Goal: Task Accomplishment & Management: Complete application form

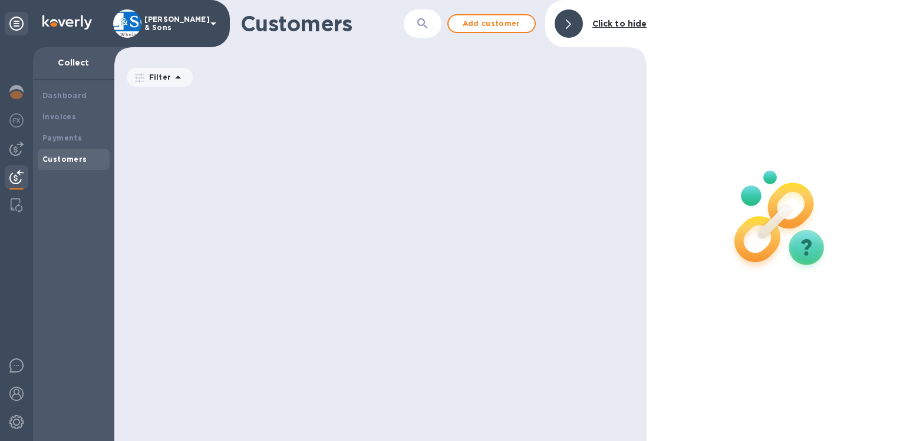
scroll to position [342, 523]
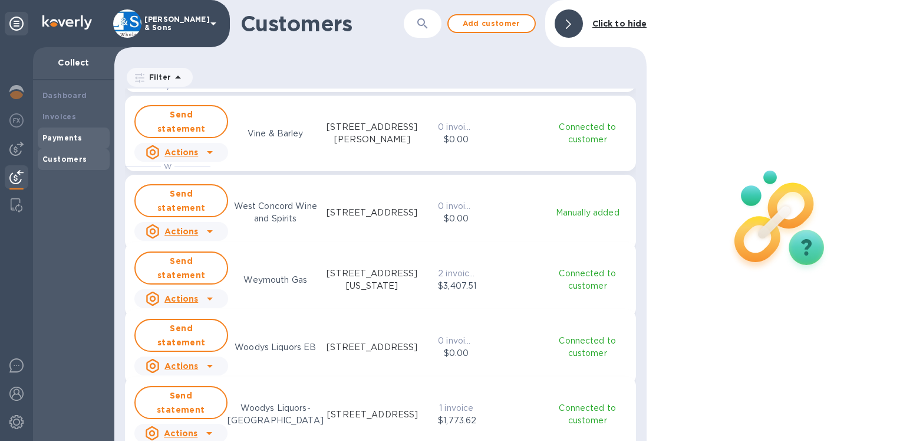
click at [68, 137] on b "Payments" at bounding box center [62, 137] width 40 height 9
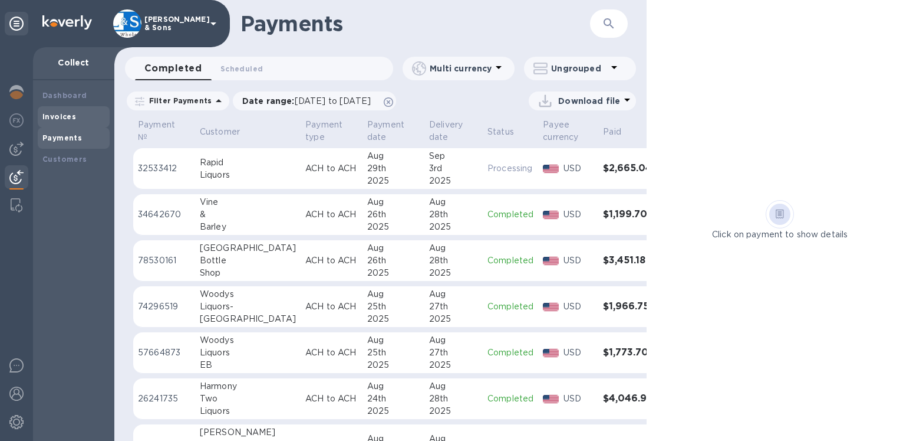
click at [65, 120] on b "Invoices" at bounding box center [59, 116] width 34 height 9
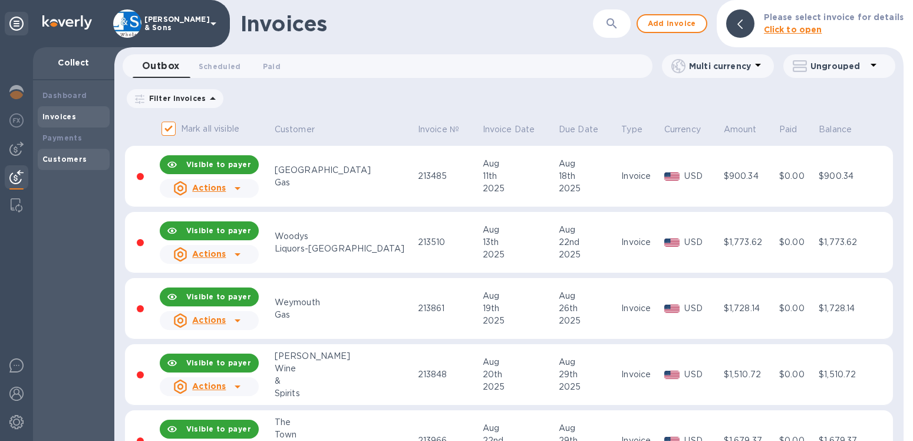
click at [77, 160] on b "Customers" at bounding box center [64, 159] width 45 height 9
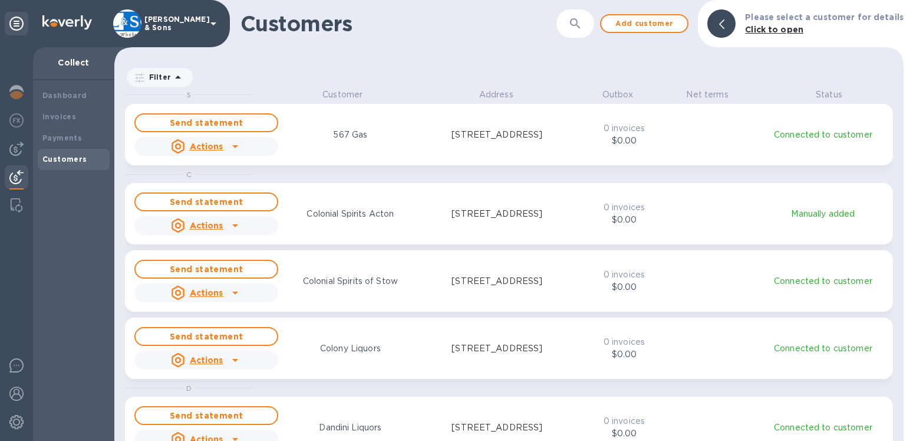
scroll to position [342, 780]
click at [77, 159] on b "Customers" at bounding box center [64, 159] width 45 height 9
click at [734, 20] on div at bounding box center [722, 23] width 28 height 28
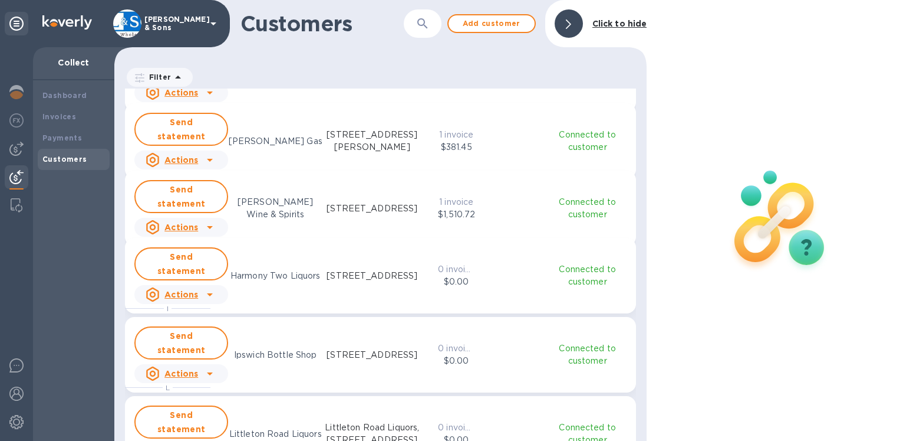
scroll to position [739, 0]
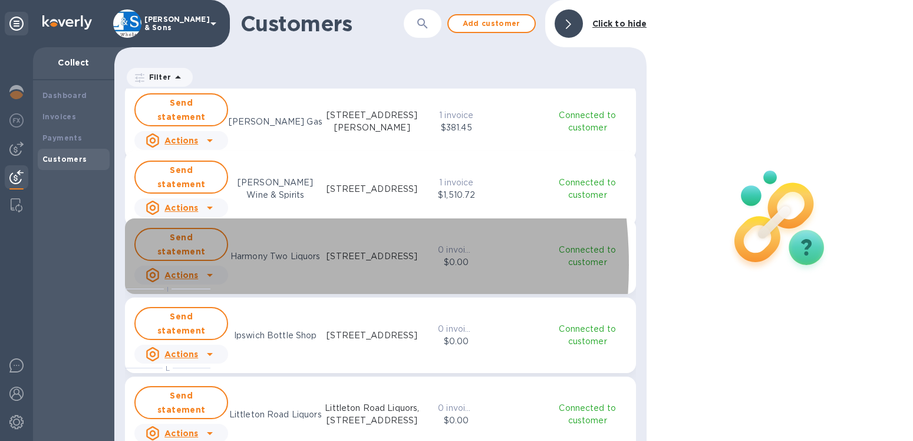
click at [186, 270] on u "Actions" at bounding box center [182, 274] width 34 height 9
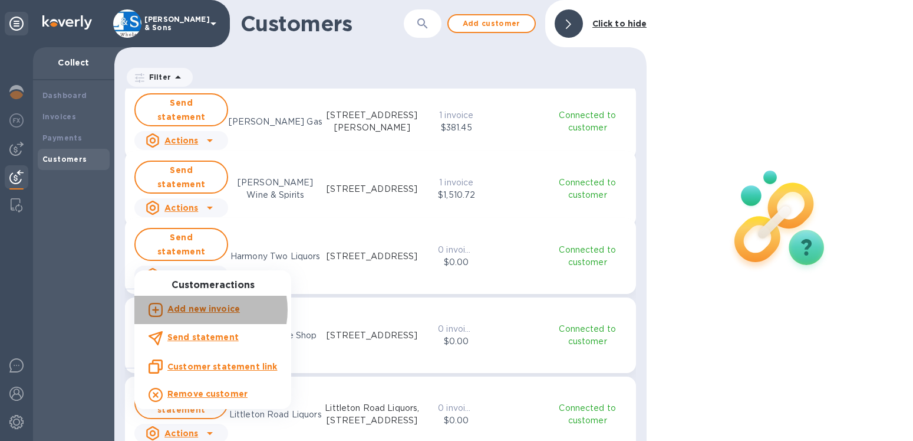
click at [200, 310] on b "Add new invoice" at bounding box center [203, 308] width 73 height 9
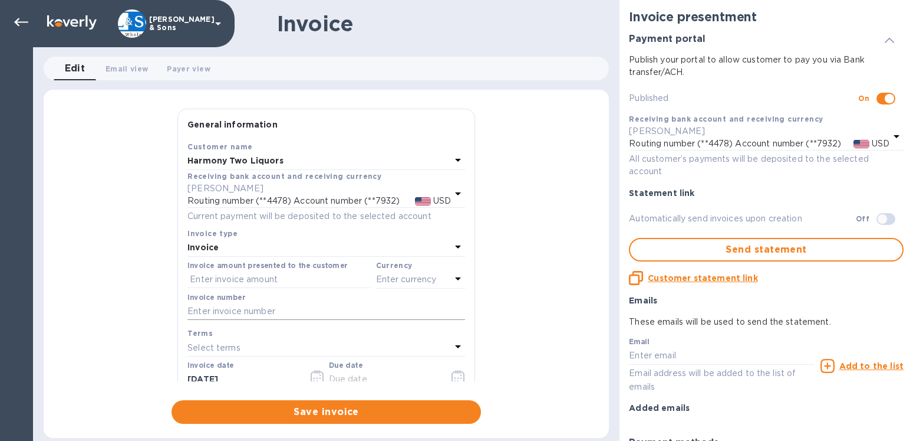
checkbox input "true"
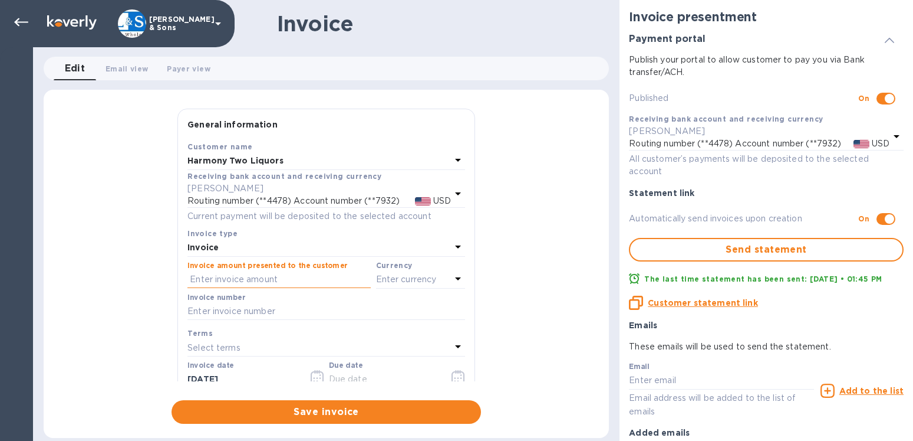
click at [226, 273] on input "text" at bounding box center [279, 280] width 183 height 18
type input "4,917.14"
click at [376, 277] on p "Enter currency" at bounding box center [406, 279] width 61 height 12
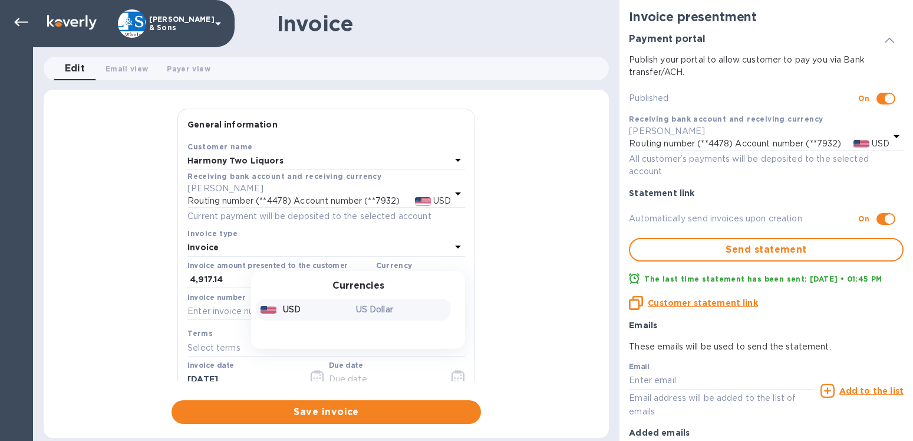
click at [295, 305] on div "USD" at bounding box center [306, 309] width 96 height 17
click at [252, 314] on input "text" at bounding box center [327, 312] width 278 height 18
type input "213912CR, 213997CR, 213997, 214050, 214241CR"
click at [319, 377] on icon "button" at bounding box center [320, 378] width 2 height 2
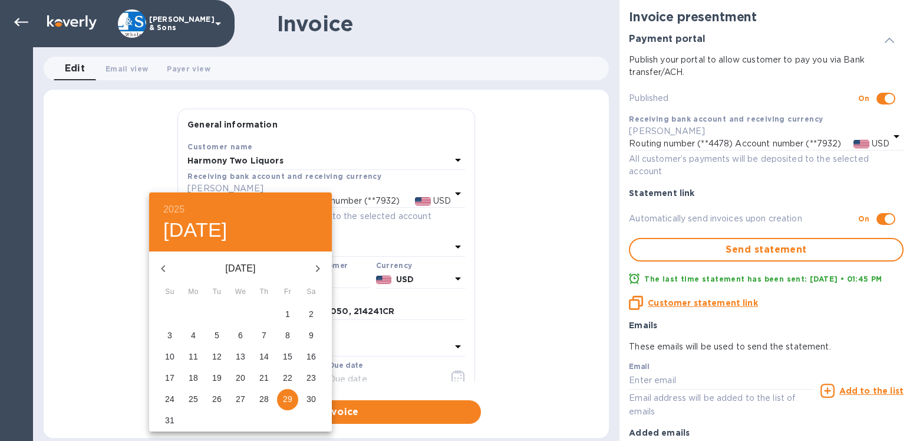
click at [219, 396] on p "26" at bounding box center [216, 399] width 9 height 12
type input "[DATE]"
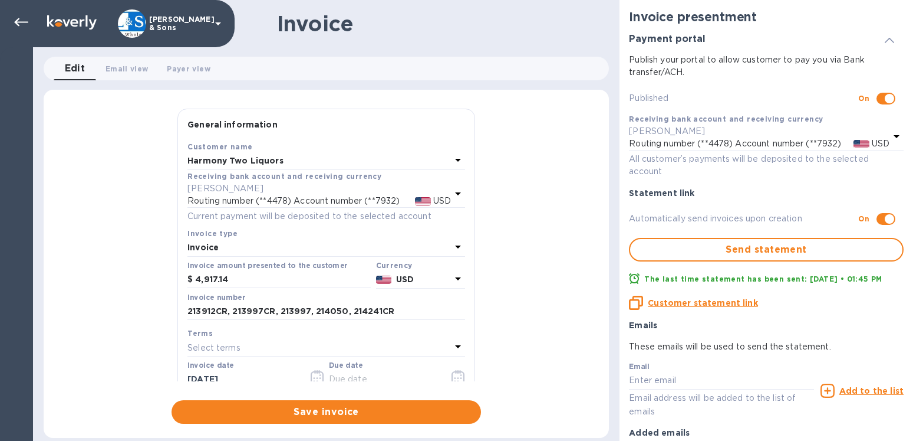
click at [452, 377] on icon "button" at bounding box center [459, 377] width 14 height 14
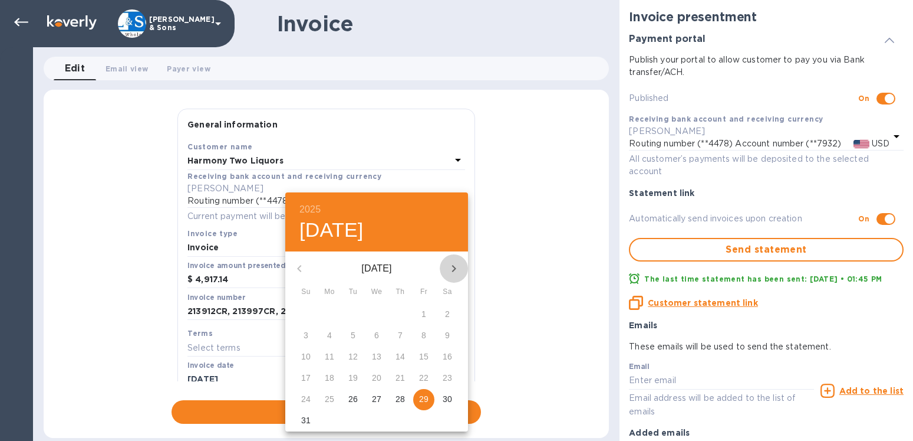
click at [455, 271] on icon "button" at bounding box center [454, 268] width 14 height 14
click at [354, 318] on p "2" at bounding box center [353, 314] width 5 height 12
type input "[DATE]"
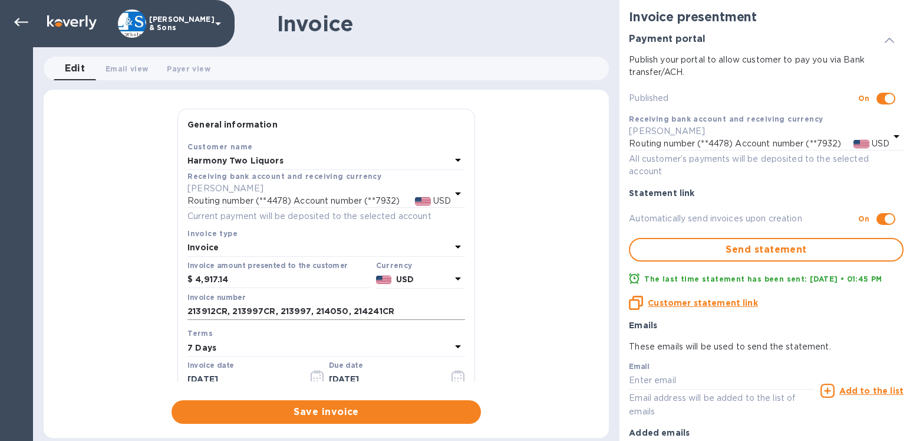
click at [274, 310] on input "213912CR, 213997CR, 213997, 214050, 214241CR" at bounding box center [327, 312] width 278 height 18
click at [295, 309] on input "213912CR, 213997, 213997, 214050, 214241CR" at bounding box center [327, 312] width 278 height 18
click at [333, 309] on input "213912CR, 213997, 214050, 214241CR" at bounding box center [327, 312] width 278 height 18
click at [348, 309] on input "213912CR, 213997, 214050, 214241 CR" at bounding box center [327, 312] width 278 height 18
click at [226, 311] on input "213912CR, 213997, 214050, 214241 CREDIT" at bounding box center [327, 312] width 278 height 18
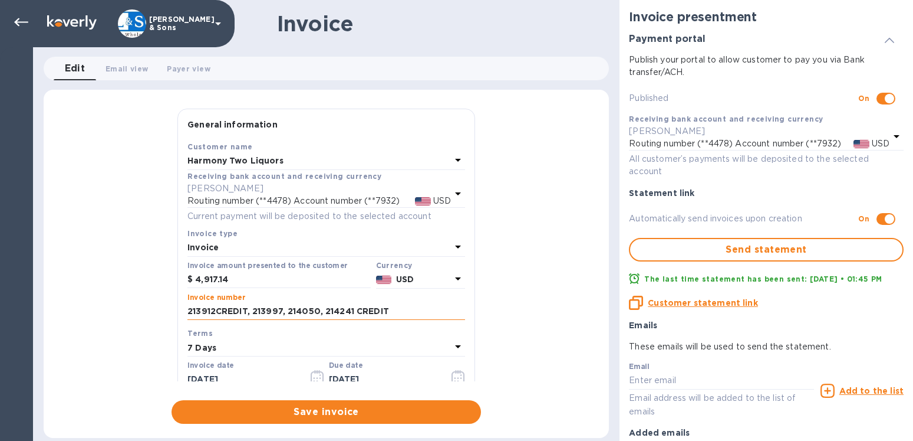
click at [215, 310] on input "213912CREDIT, 213997, 214050, 214241 CREDIT" at bounding box center [327, 312] width 278 height 18
type input "213912 CREDIT, 213997, 214050, 214241 CREDIT"
click at [347, 414] on span "Save invoice" at bounding box center [326, 412] width 291 height 14
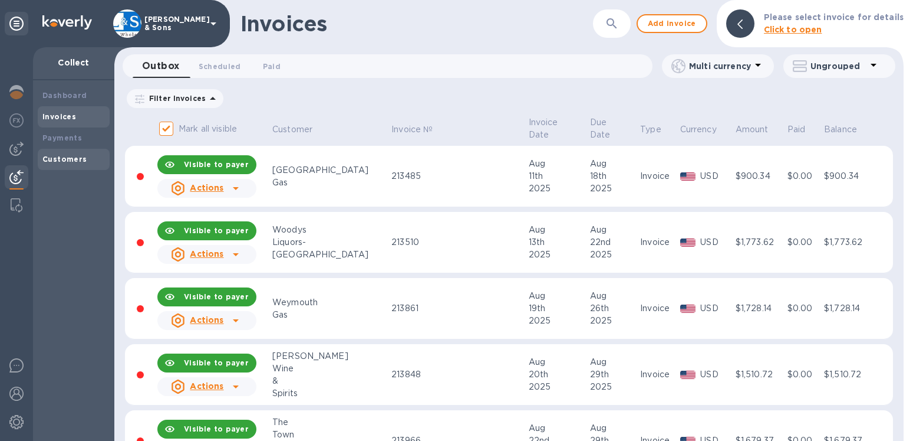
click at [77, 157] on b "Customers" at bounding box center [64, 159] width 45 height 9
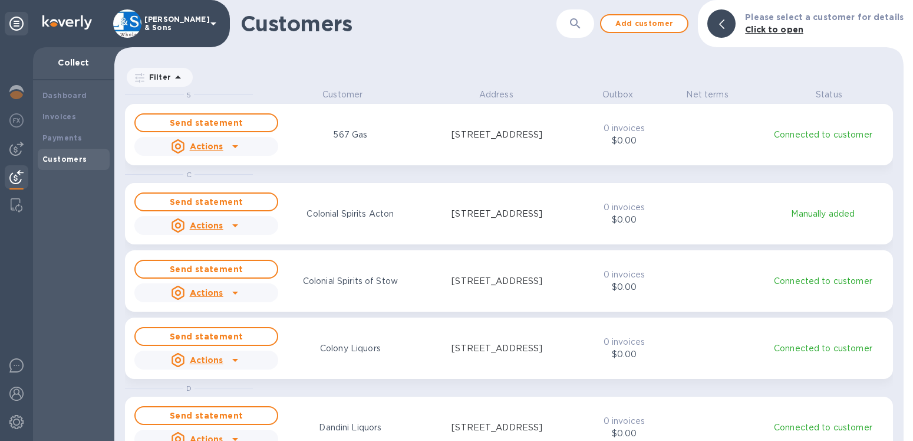
scroll to position [11, 11]
click at [736, 27] on div at bounding box center [722, 23] width 28 height 28
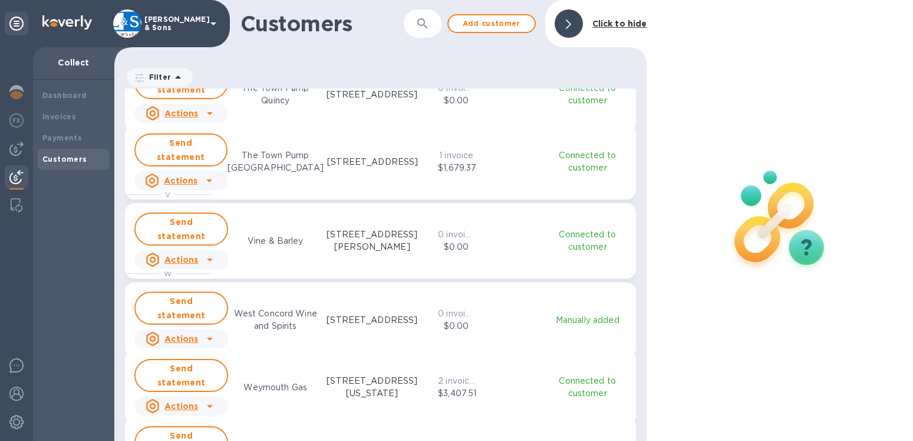
scroll to position [1912, 0]
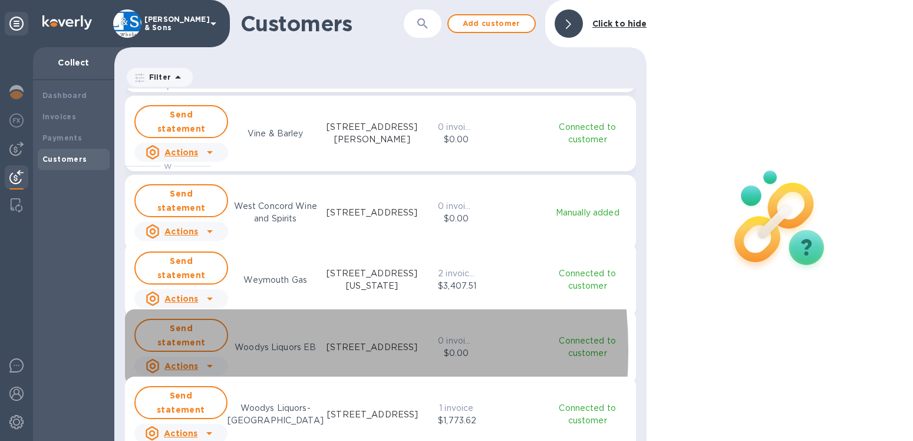
click at [177, 361] on u "Actions" at bounding box center [182, 365] width 34 height 9
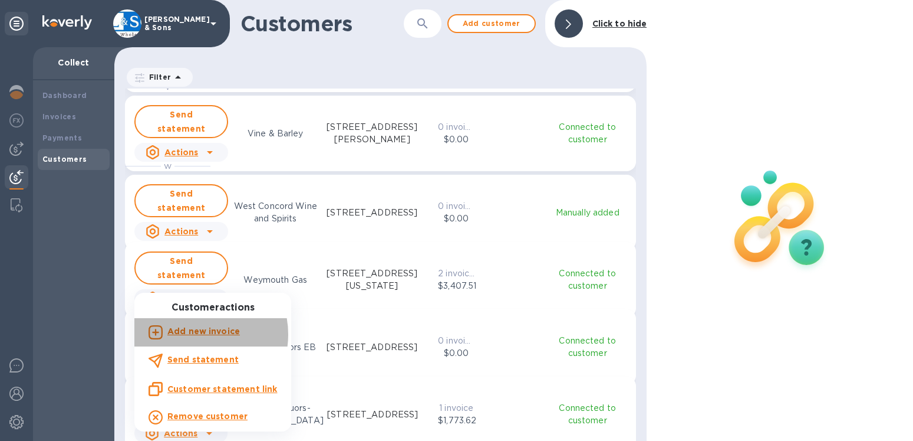
click at [195, 334] on b "Add new invoice" at bounding box center [203, 330] width 73 height 9
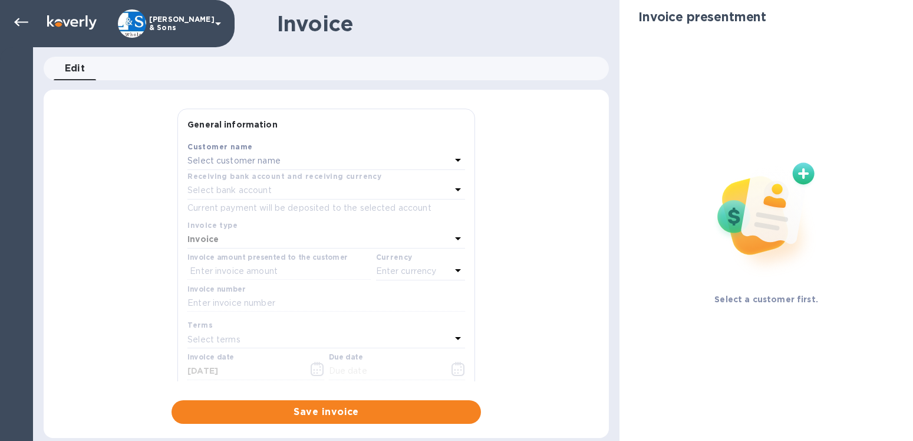
type input "[DATE]"
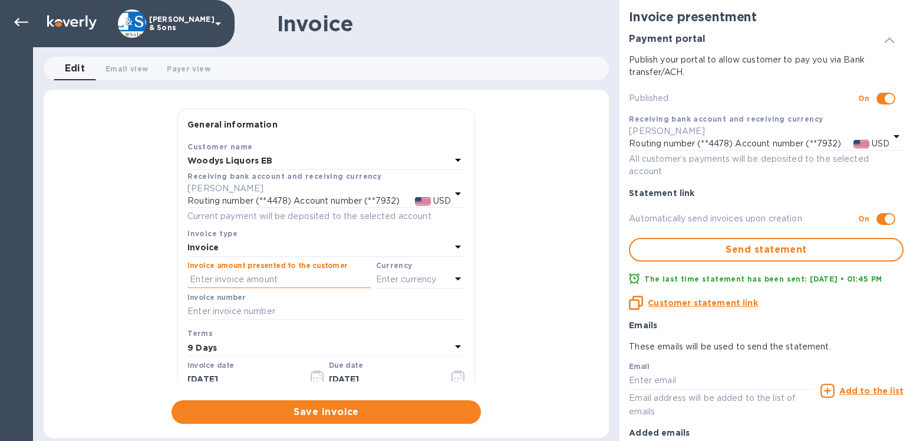
click at [228, 277] on input "text" at bounding box center [279, 280] width 183 height 18
type input "2,859.72"
click at [384, 277] on p "Enter currency" at bounding box center [406, 279] width 61 height 12
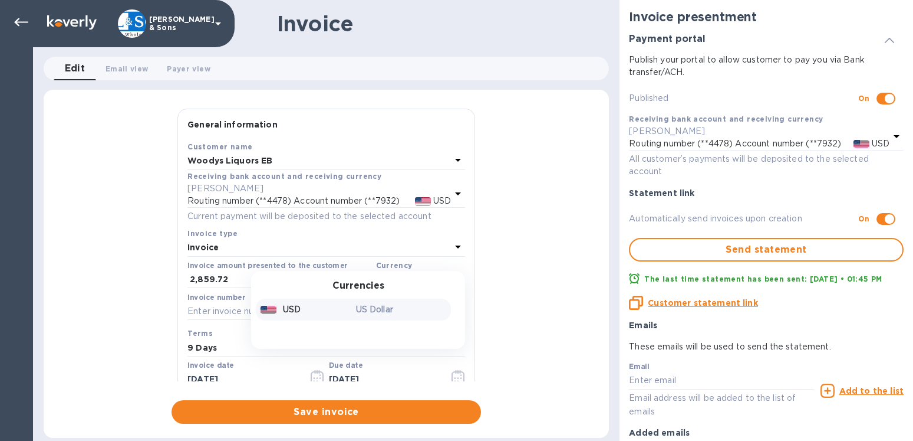
click at [291, 304] on p "USD" at bounding box center [292, 309] width 18 height 12
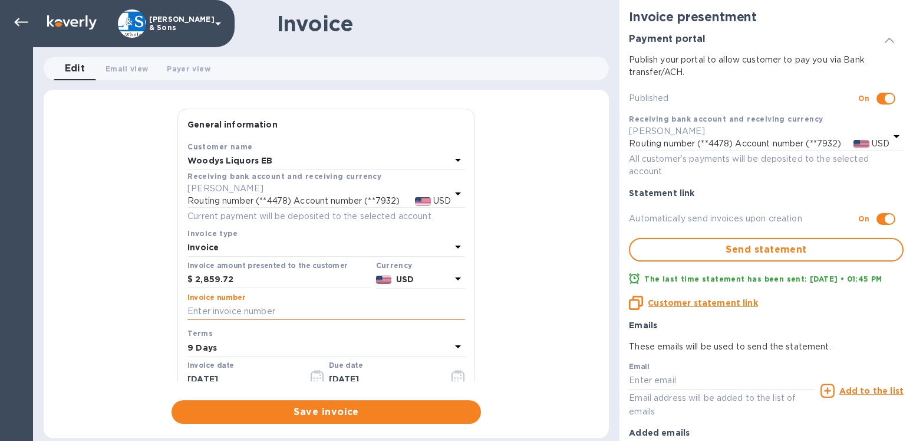
click at [239, 308] on input "text" at bounding box center [327, 312] width 278 height 18
type input "214092"
click at [311, 379] on icon "button" at bounding box center [318, 377] width 14 height 14
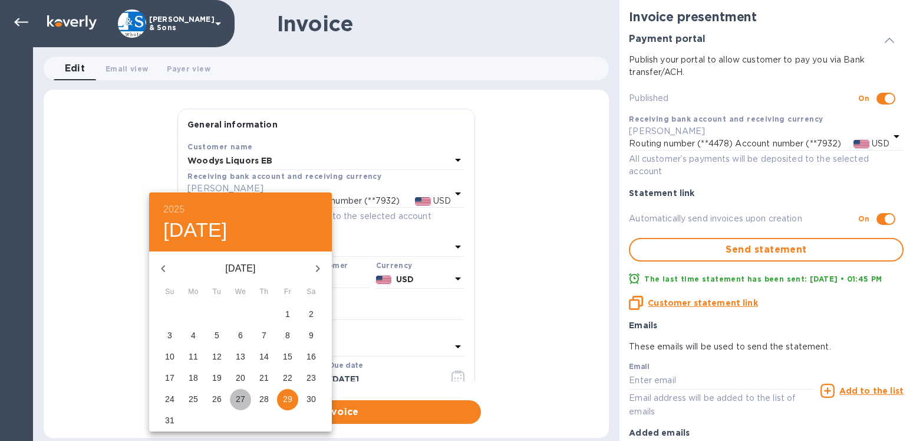
click at [242, 397] on p "27" at bounding box center [240, 399] width 9 height 12
type input "[DATE]"
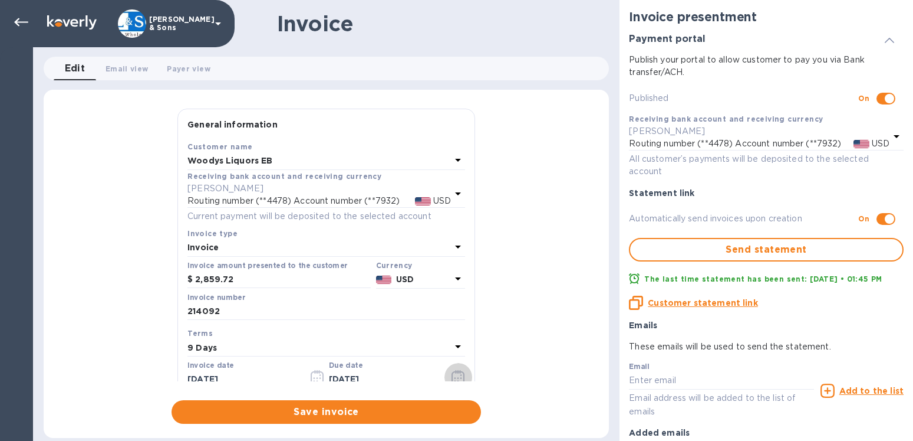
click at [452, 376] on icon "button" at bounding box center [459, 377] width 14 height 14
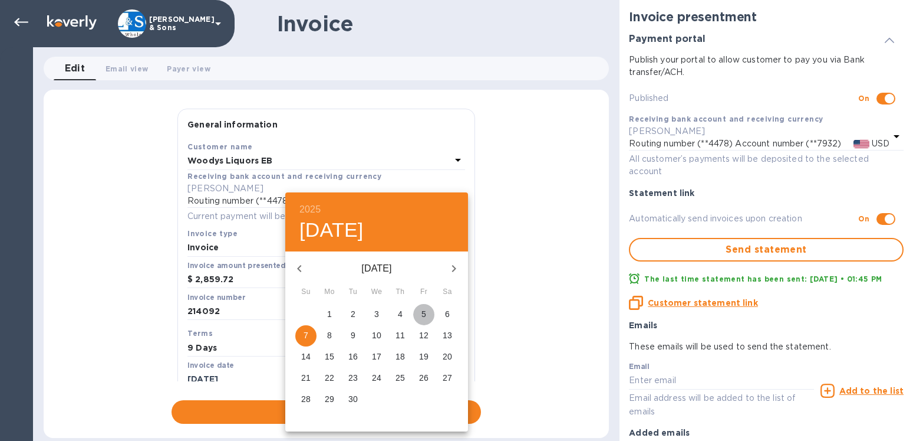
click at [422, 315] on span "5" at bounding box center [423, 314] width 21 height 12
type input "[DATE]"
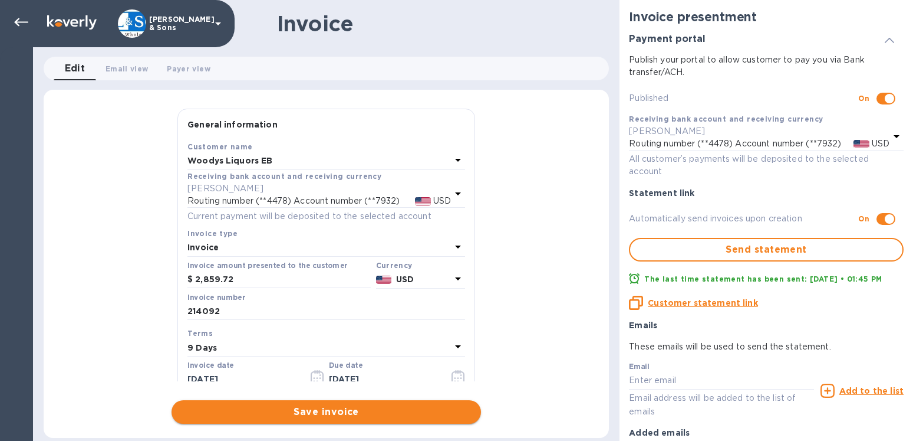
click at [339, 412] on span "Save invoice" at bounding box center [326, 412] width 291 height 14
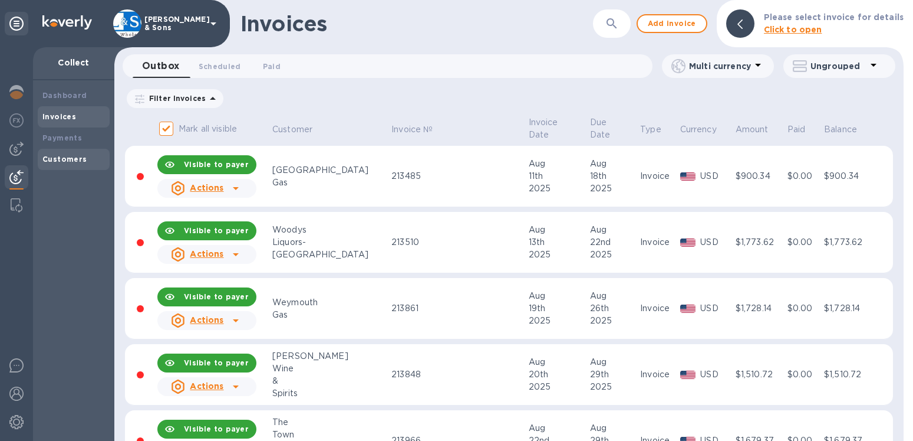
click at [56, 158] on b "Customers" at bounding box center [64, 159] width 45 height 9
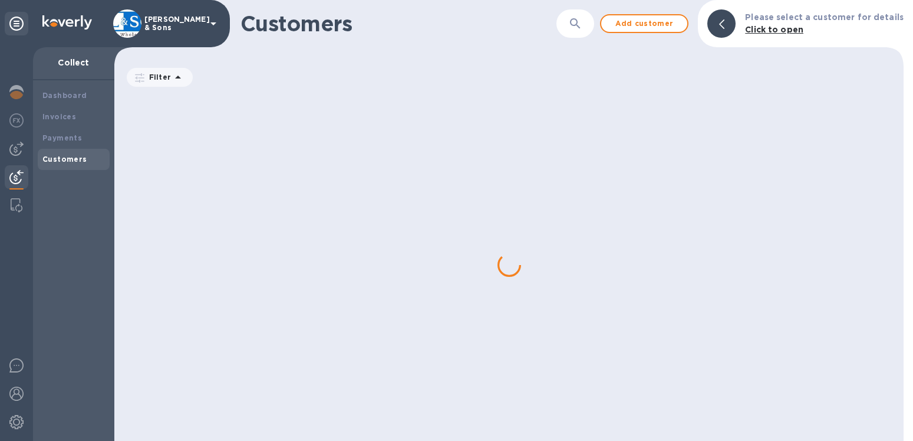
scroll to position [1886, 0]
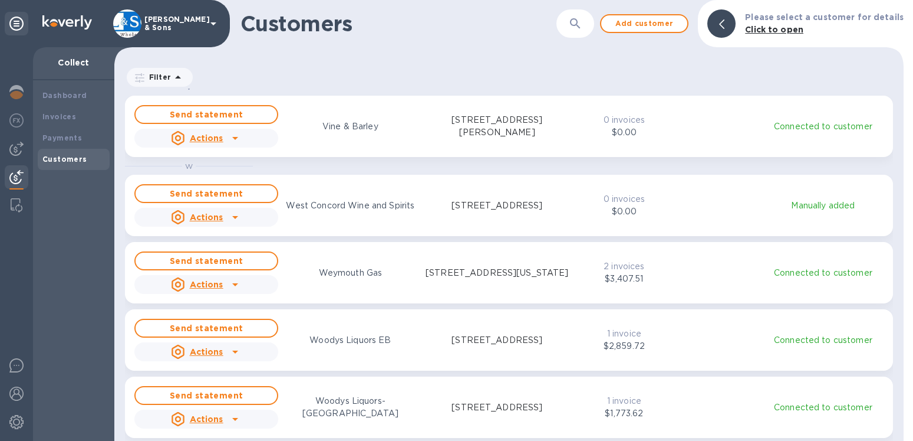
click at [214, 420] on u "Actions" at bounding box center [207, 418] width 34 height 9
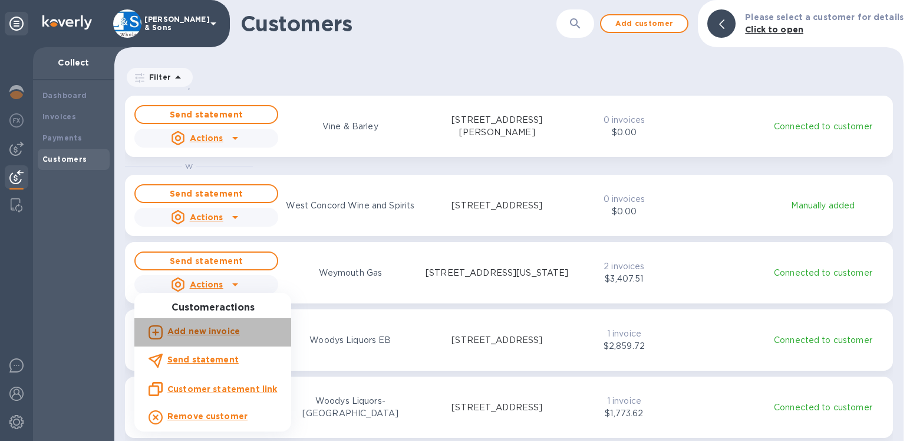
click at [214, 333] on b "Add new invoice" at bounding box center [203, 330] width 73 height 9
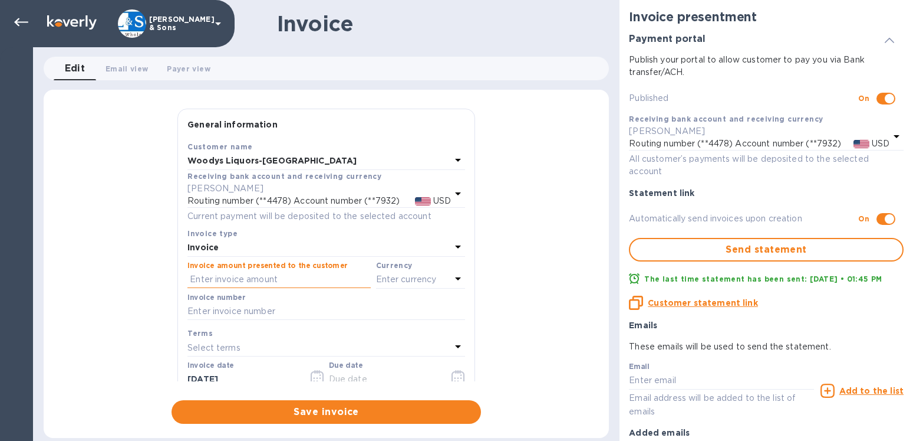
click at [213, 281] on input "text" at bounding box center [279, 280] width 183 height 18
type input "2,542.09"
click at [397, 271] on div "Enter currency" at bounding box center [413, 279] width 75 height 17
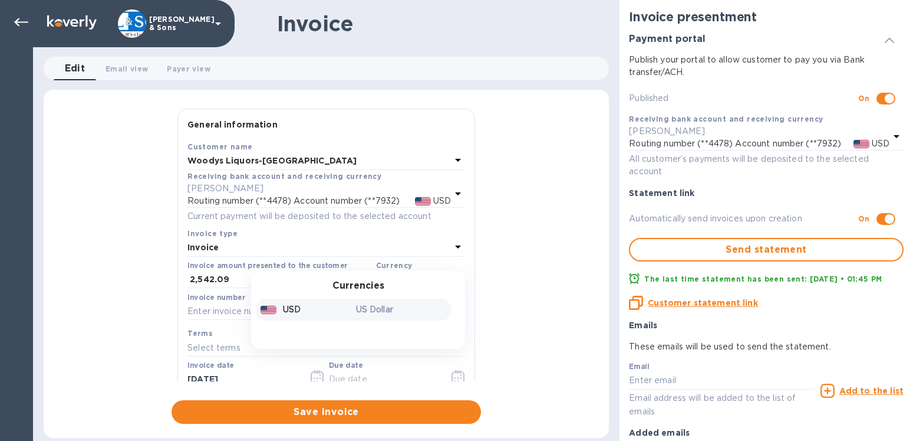
click at [288, 303] on div "USD" at bounding box center [306, 309] width 96 height 17
click at [229, 308] on input "text" at bounding box center [327, 312] width 278 height 18
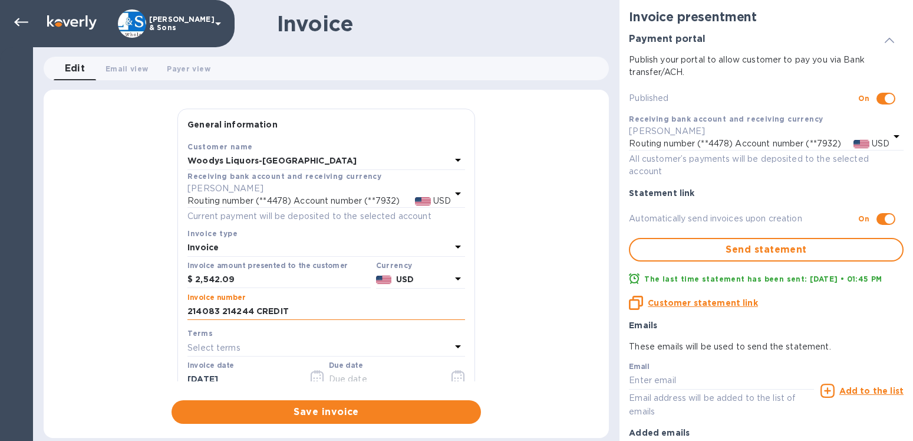
click at [218, 311] on input "214083 214244 CREDIT" at bounding box center [327, 312] width 278 height 18
type input "214083, 214244 CREDIT"
click at [313, 377] on icon "button" at bounding box center [314, 378] width 2 height 2
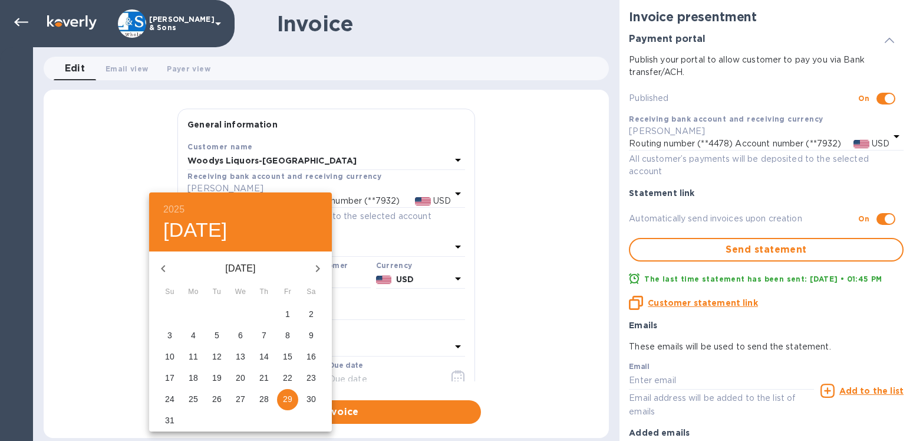
click at [238, 397] on p "27" at bounding box center [240, 399] width 9 height 12
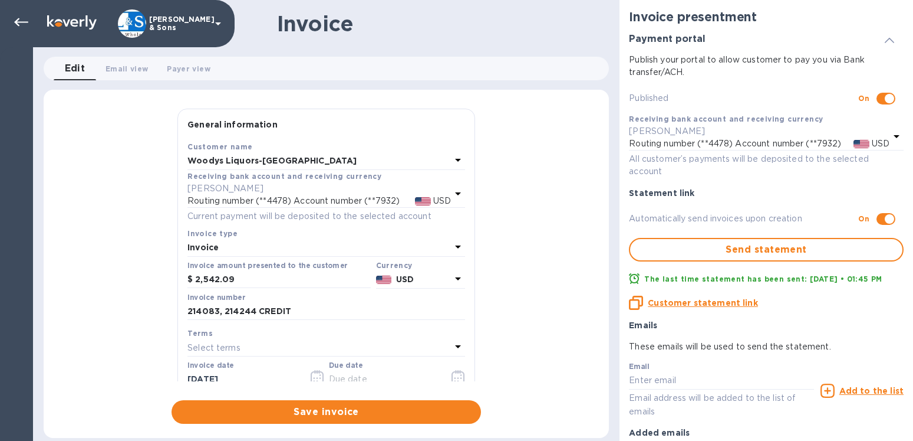
type input "[DATE]"
click at [452, 375] on icon "button" at bounding box center [459, 377] width 14 height 14
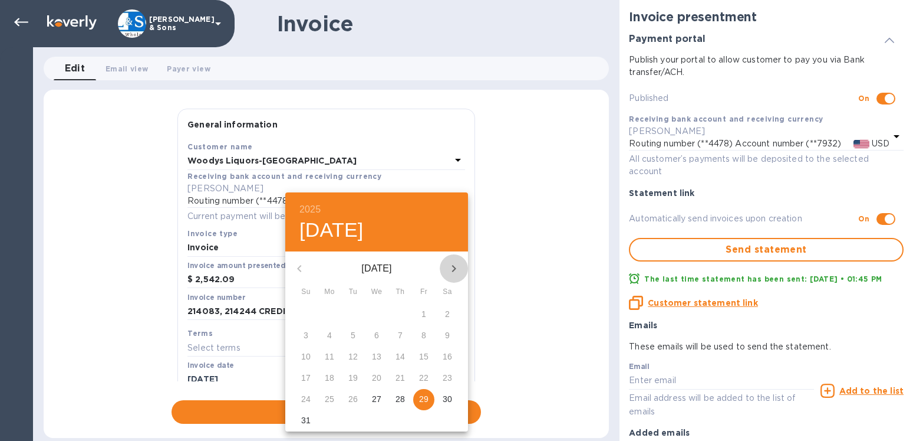
click at [453, 266] on icon "button" at bounding box center [454, 268] width 4 height 7
click at [427, 313] on span "5" at bounding box center [423, 314] width 21 height 12
type input "[DATE]"
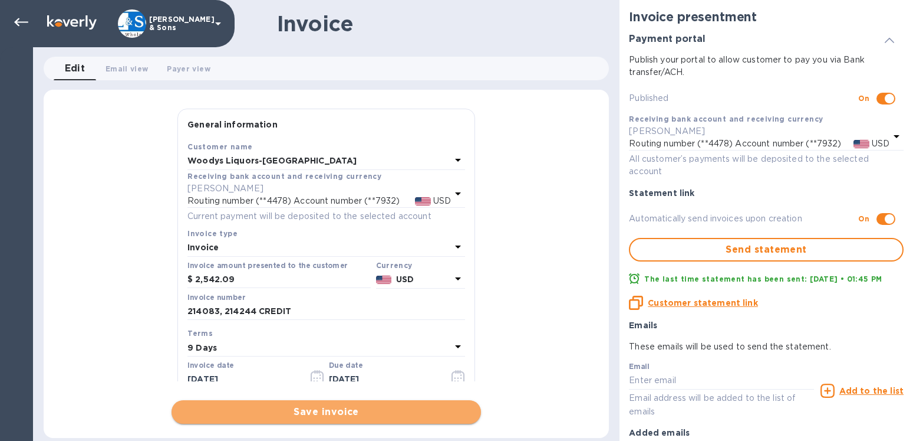
click at [333, 410] on span "Save invoice" at bounding box center [326, 412] width 291 height 14
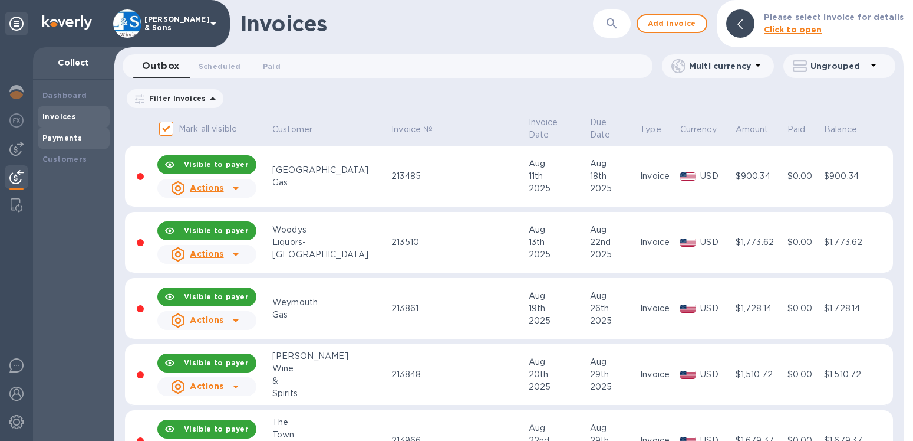
click at [68, 140] on b "Payments" at bounding box center [62, 137] width 40 height 9
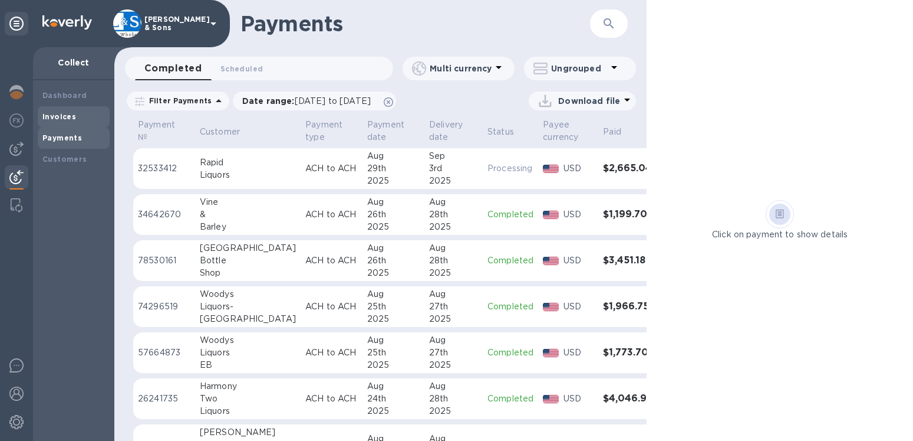
click at [71, 119] on b "Invoices" at bounding box center [59, 116] width 34 height 9
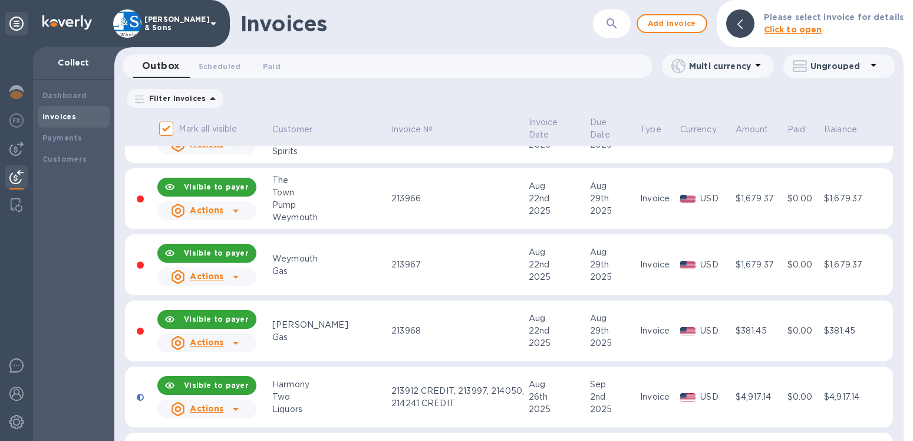
scroll to position [175, 0]
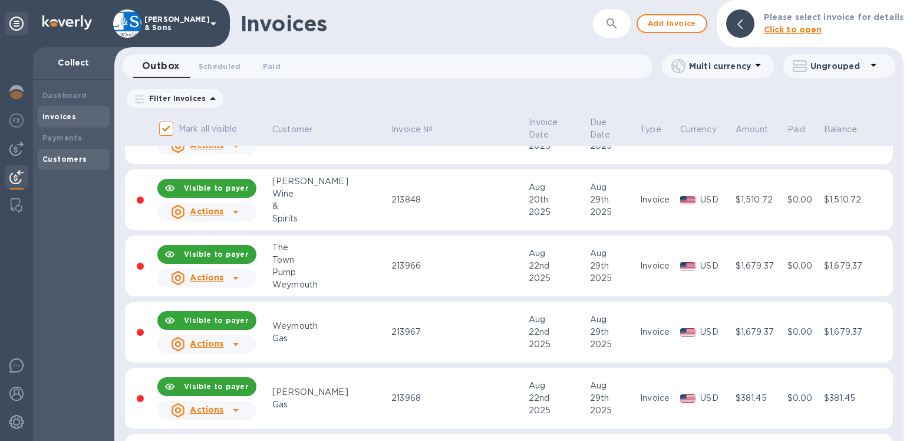
click at [75, 160] on b "Customers" at bounding box center [64, 159] width 45 height 9
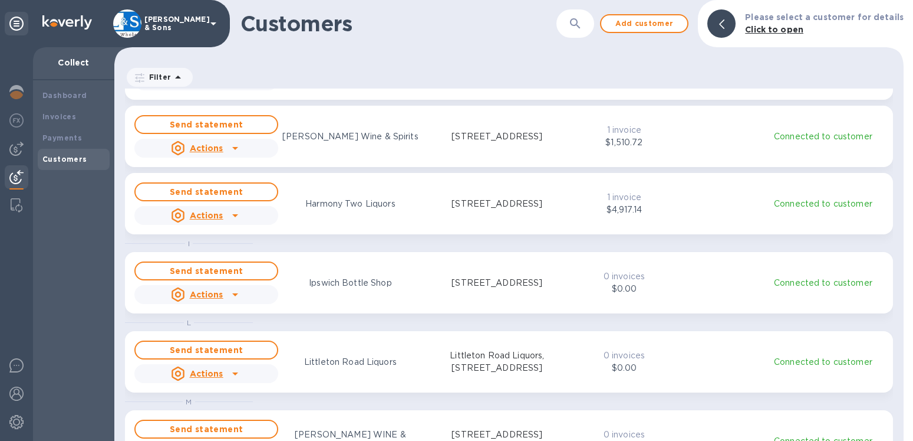
scroll to position [1076, 0]
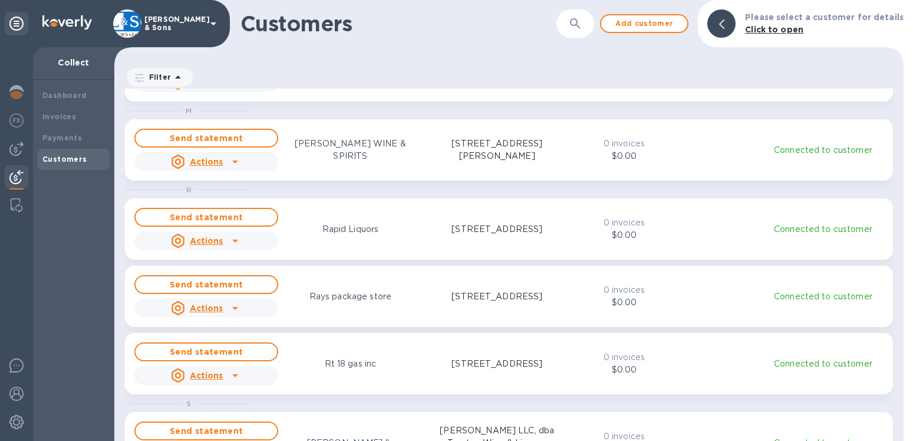
click at [732, 31] on div at bounding box center [722, 23] width 28 height 28
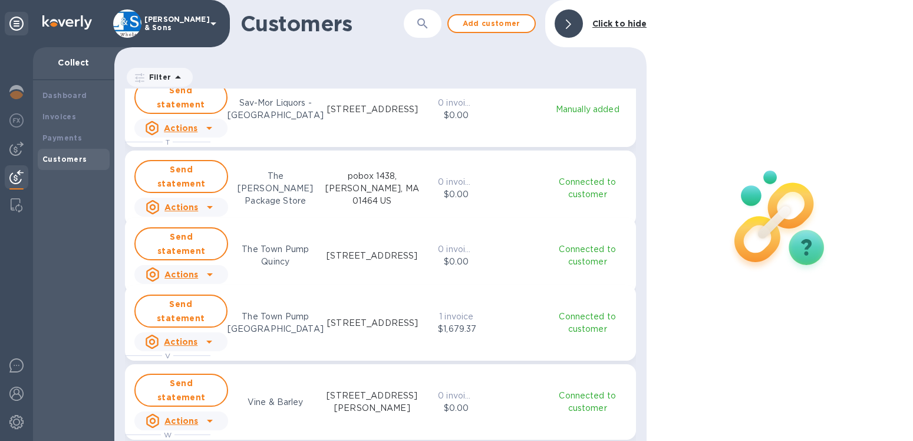
scroll to position [1617, 0]
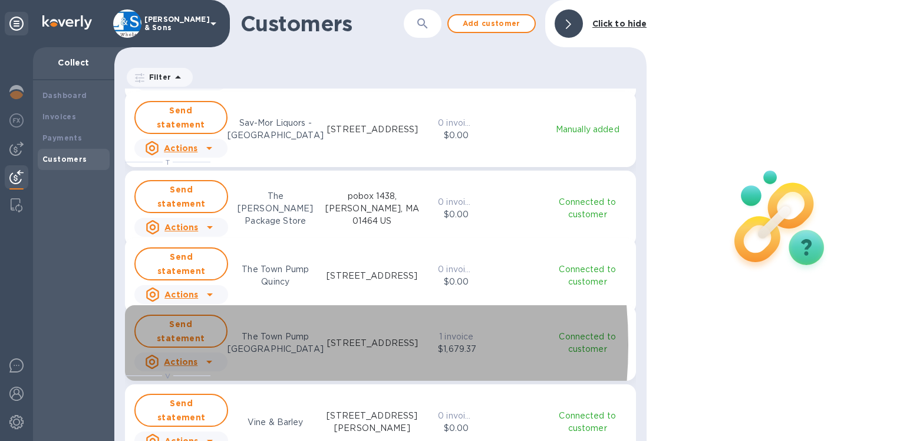
click at [182, 357] on u "Actions" at bounding box center [181, 361] width 34 height 9
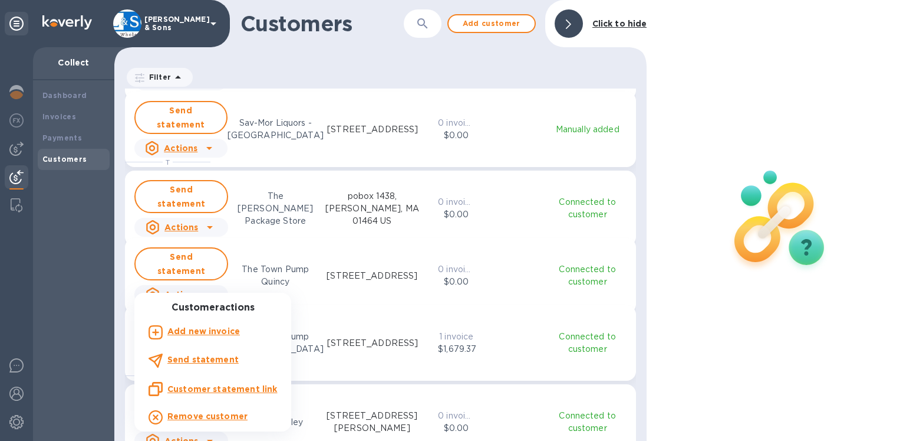
click at [195, 337] on p "Add new invoice" at bounding box center [203, 331] width 73 height 12
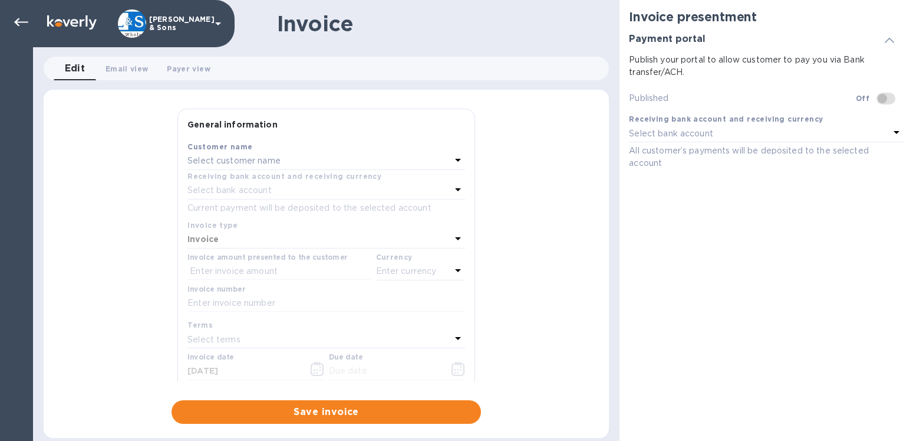
checkbox input "true"
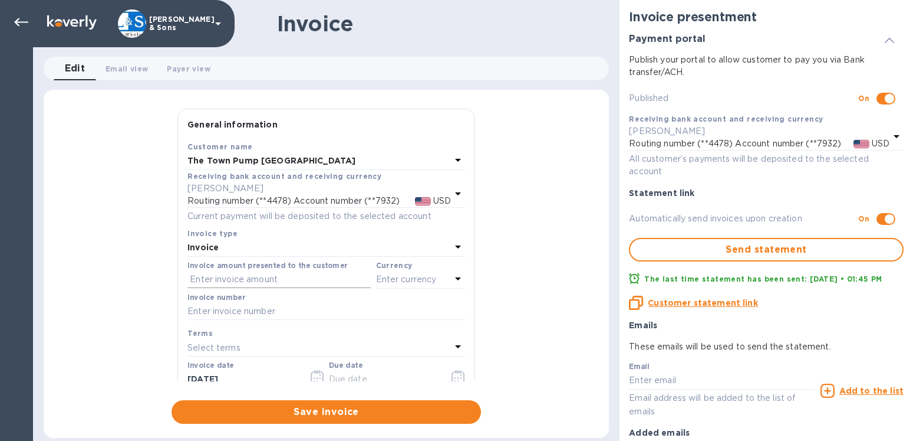
checkbox input "false"
click at [206, 283] on input "text" at bounding box center [279, 280] width 183 height 18
type input "2,028.32"
click at [376, 277] on p "Enter currency" at bounding box center [406, 279] width 61 height 12
click at [292, 305] on p "USD" at bounding box center [292, 309] width 18 height 12
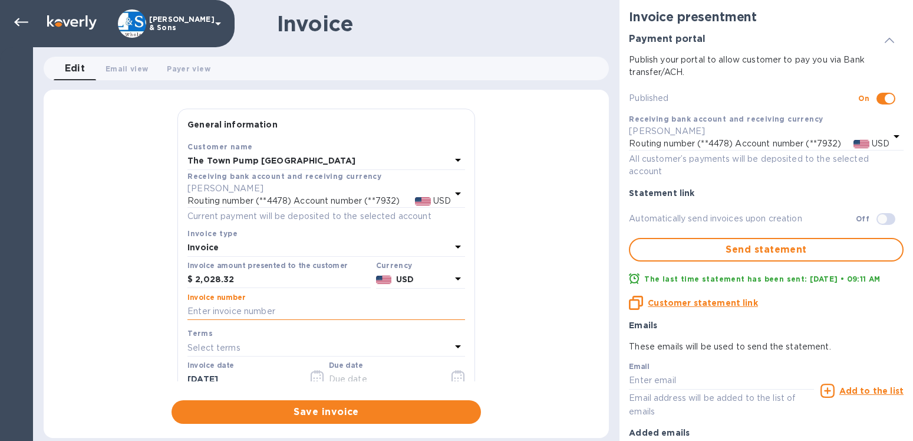
click at [244, 316] on input "text" at bounding box center [327, 312] width 278 height 18
type input "214090"
click at [317, 375] on icon "button" at bounding box center [317, 377] width 13 height 14
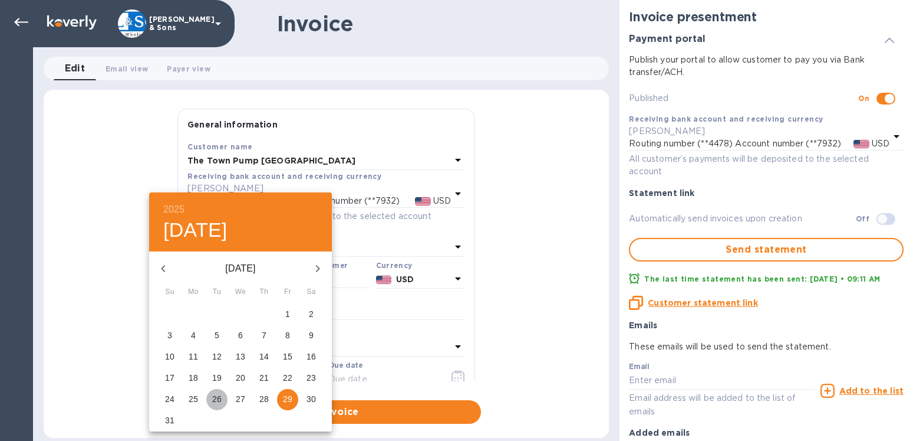
click at [221, 399] on p "26" at bounding box center [216, 399] width 9 height 12
type input "[DATE]"
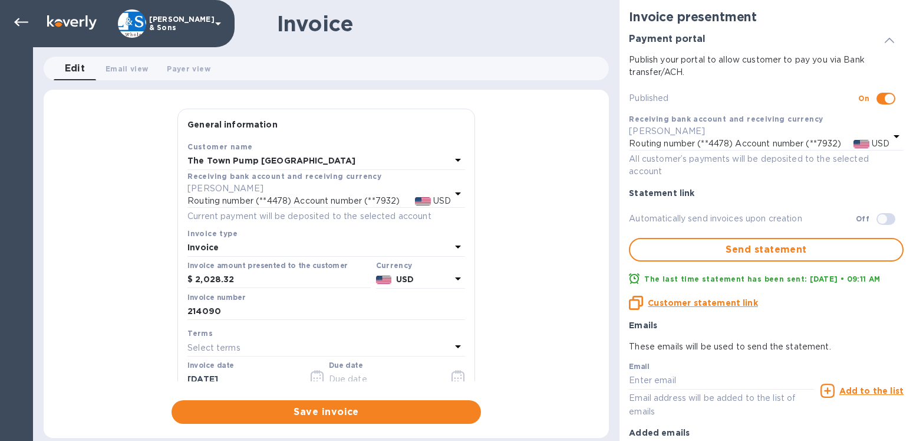
click at [452, 375] on icon "button" at bounding box center [459, 377] width 14 height 14
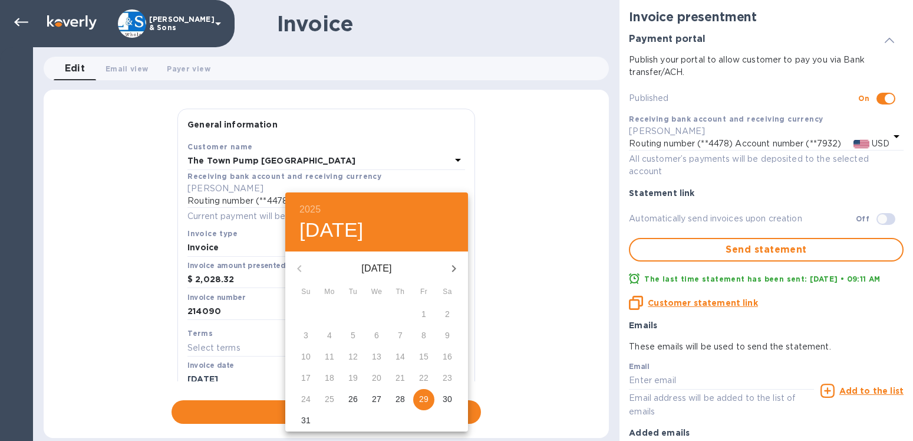
click at [451, 264] on icon "button" at bounding box center [454, 268] width 14 height 14
click at [351, 314] on p "2" at bounding box center [353, 314] width 5 height 12
type input "[DATE]"
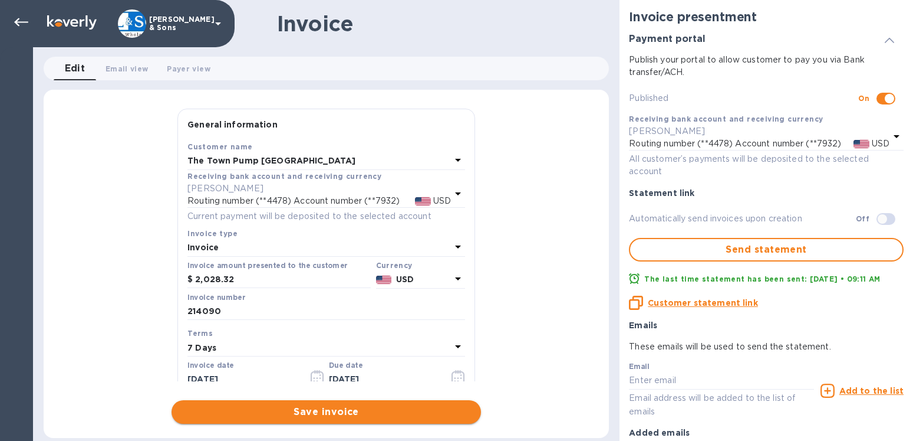
click at [344, 411] on span "Save invoice" at bounding box center [326, 412] width 291 height 14
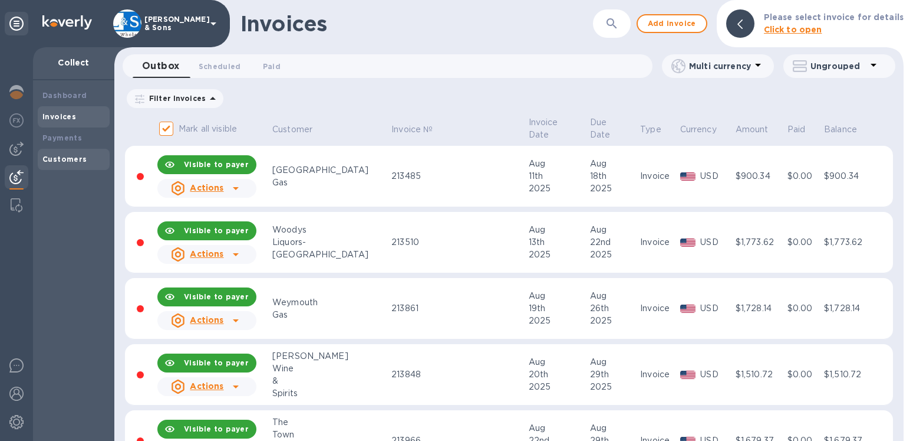
click at [68, 162] on b "Customers" at bounding box center [64, 159] width 45 height 9
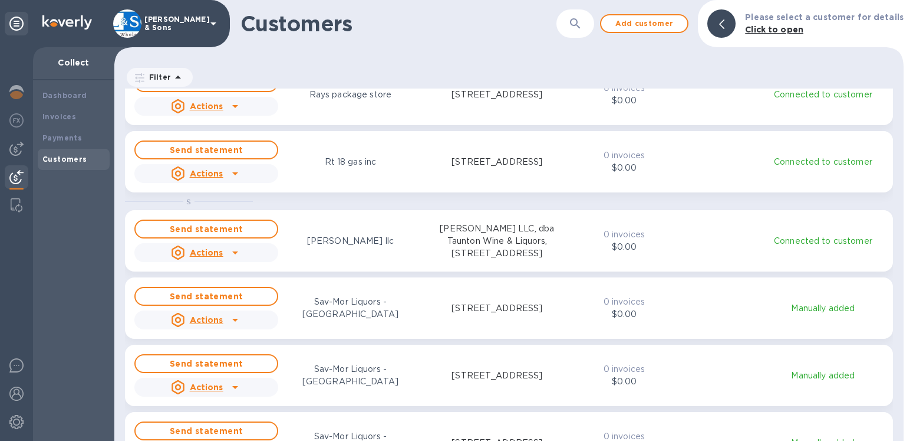
scroll to position [1886, 0]
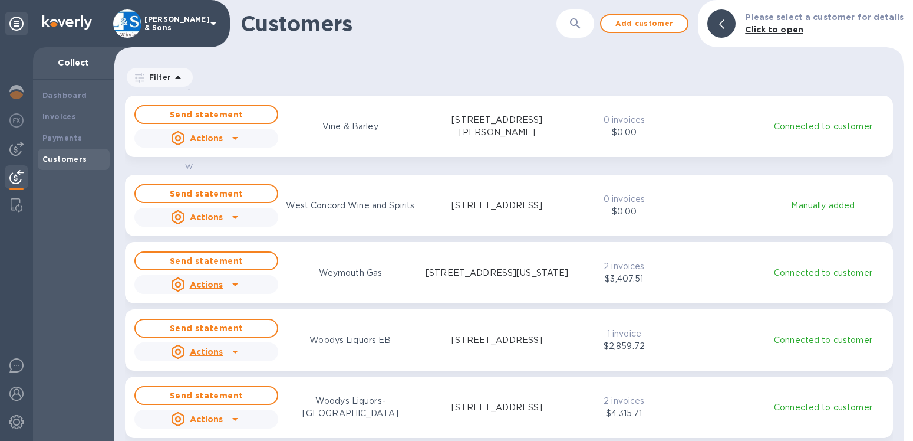
click at [659, 282] on div "Send statement Actions Weymouth Gas [STREET_ADDRESS][US_STATE] 2 invoices $3,40…" at bounding box center [509, 272] width 754 height 47
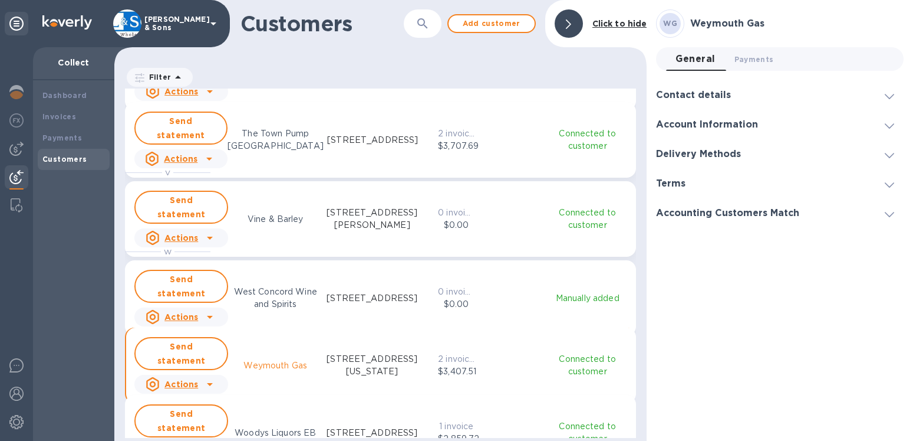
scroll to position [1887, 0]
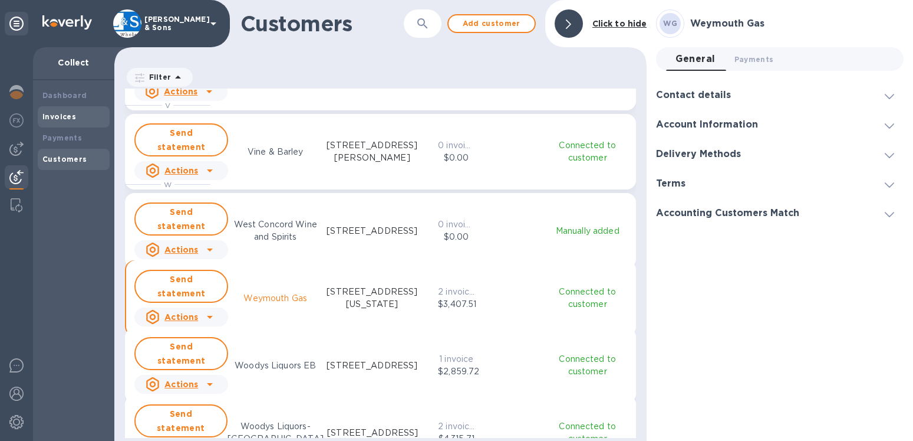
click at [74, 119] on div "Invoices" at bounding box center [73, 117] width 63 height 12
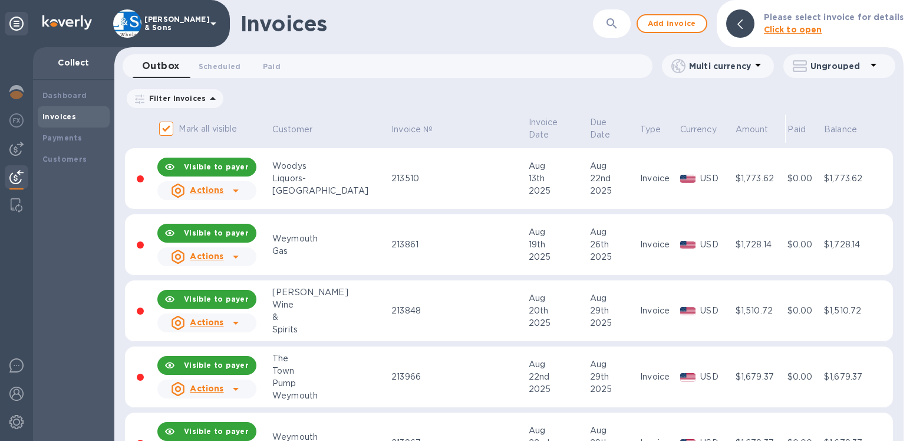
scroll to position [39, 0]
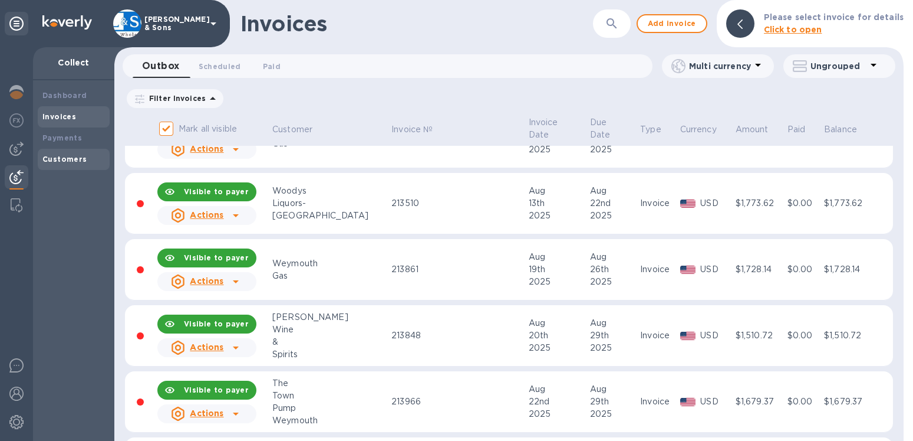
click at [71, 161] on b "Customers" at bounding box center [64, 159] width 45 height 9
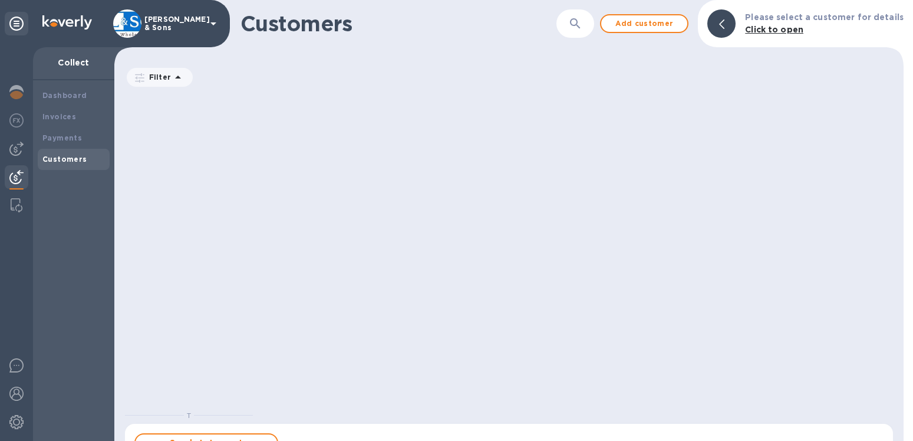
scroll to position [1886, 0]
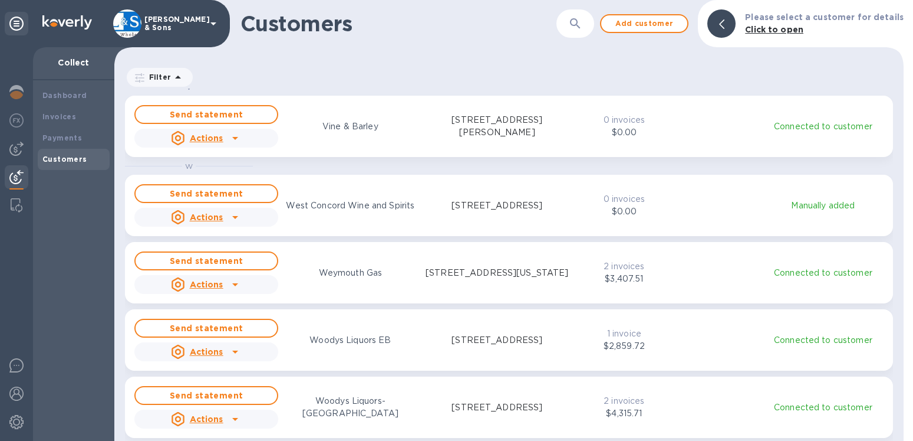
click at [198, 286] on u "Actions" at bounding box center [207, 284] width 34 height 9
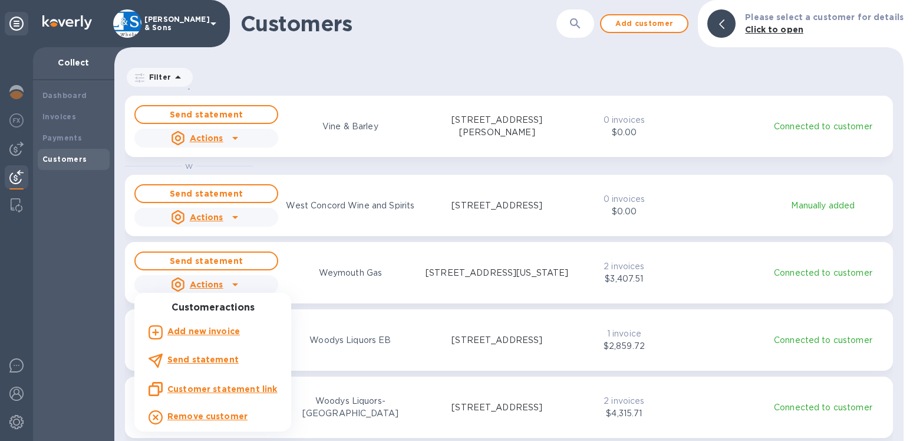
click at [208, 327] on b "Add new invoice" at bounding box center [203, 330] width 73 height 9
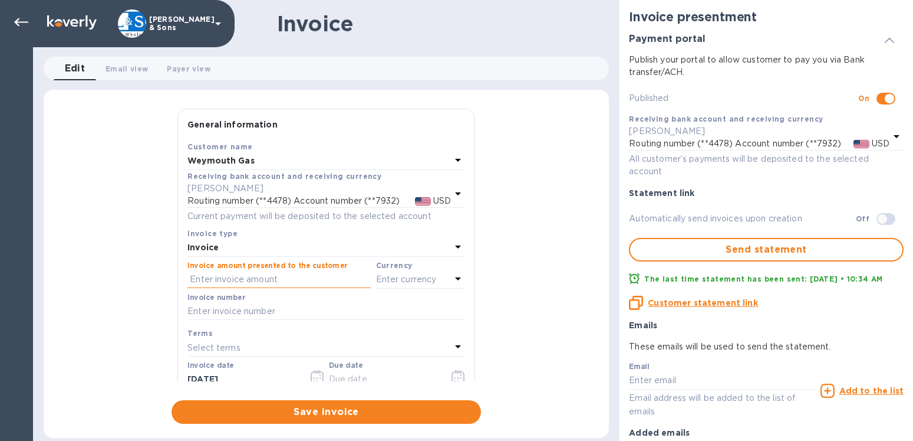
click at [225, 277] on input "text" at bounding box center [279, 280] width 183 height 18
type input "2,028.32"
click at [377, 282] on p "Enter currency" at bounding box center [406, 279] width 61 height 12
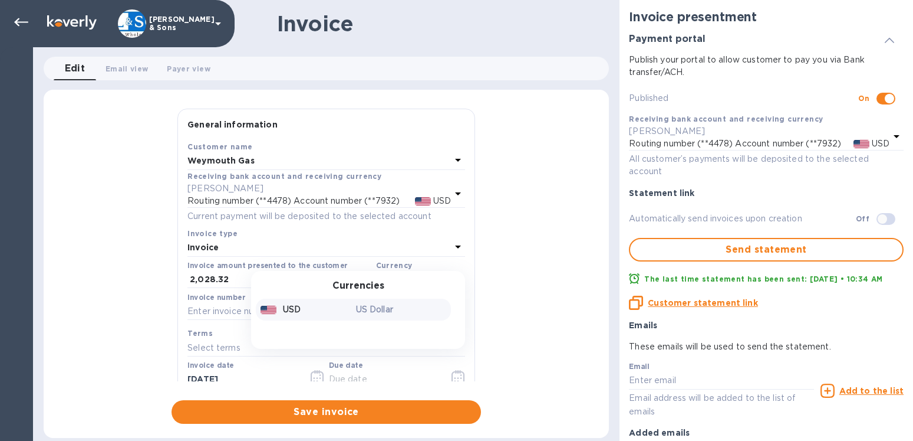
click at [283, 308] on p "USD" at bounding box center [292, 309] width 18 height 12
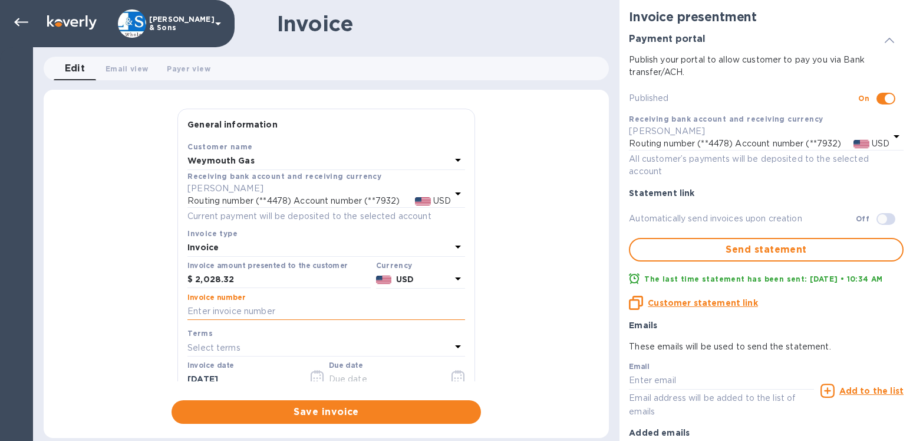
click at [208, 309] on input "text" at bounding box center [327, 312] width 278 height 18
type input "214091"
click at [313, 380] on icon "button" at bounding box center [318, 377] width 14 height 14
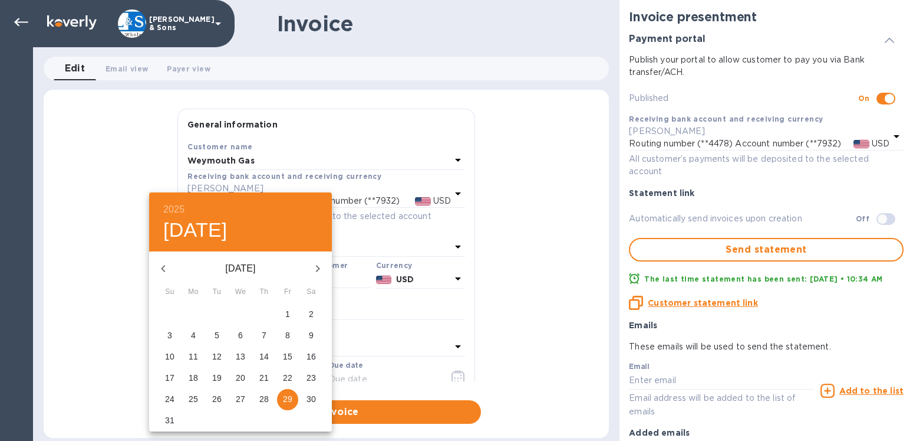
click at [219, 397] on p "26" at bounding box center [216, 399] width 9 height 12
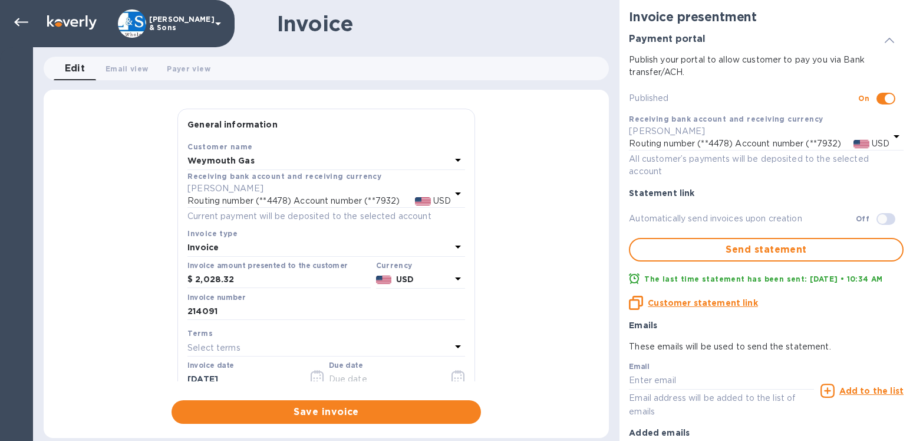
type input "[DATE]"
click at [455, 377] on icon "button" at bounding box center [456, 378] width 2 height 2
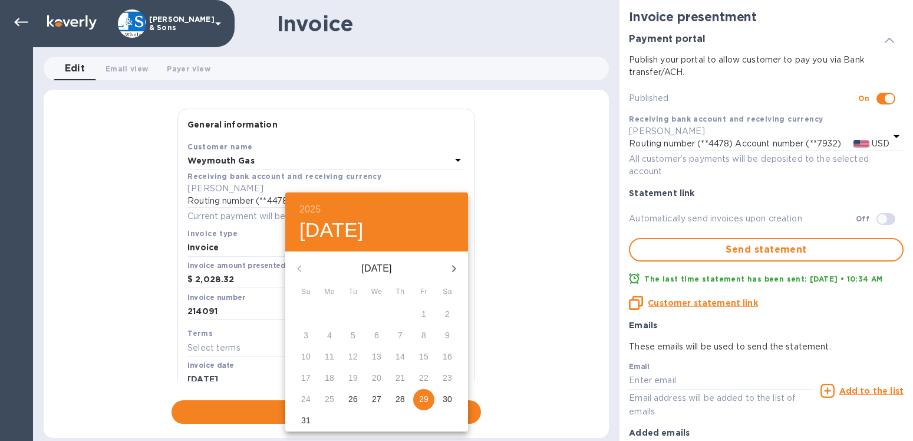
click at [453, 267] on icon "button" at bounding box center [454, 268] width 14 height 14
click at [352, 315] on p "2" at bounding box center [353, 314] width 5 height 12
type input "[DATE]"
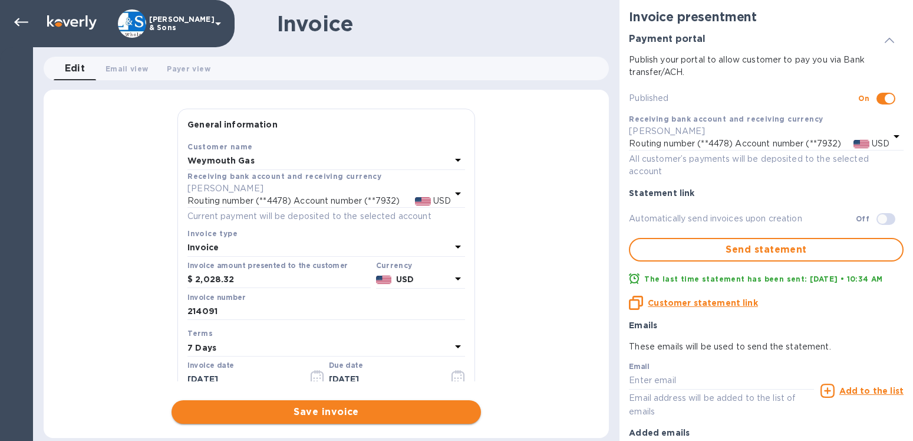
click at [326, 416] on span "Save invoice" at bounding box center [326, 412] width 291 height 14
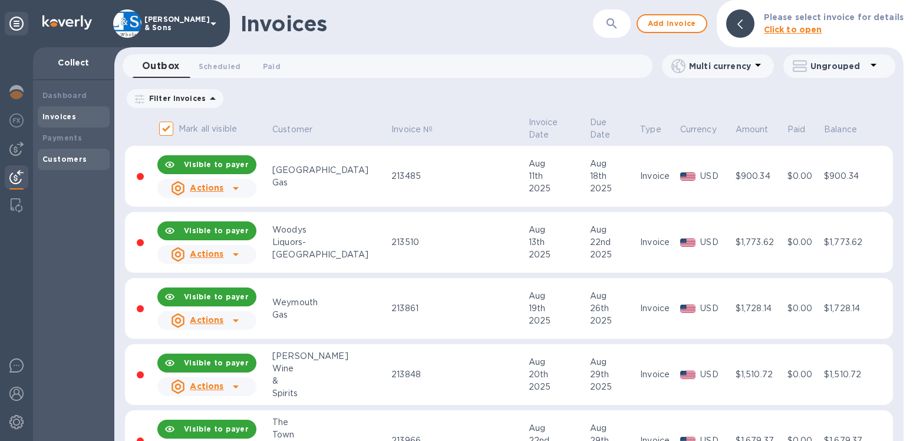
click at [66, 160] on b "Customers" at bounding box center [64, 159] width 45 height 9
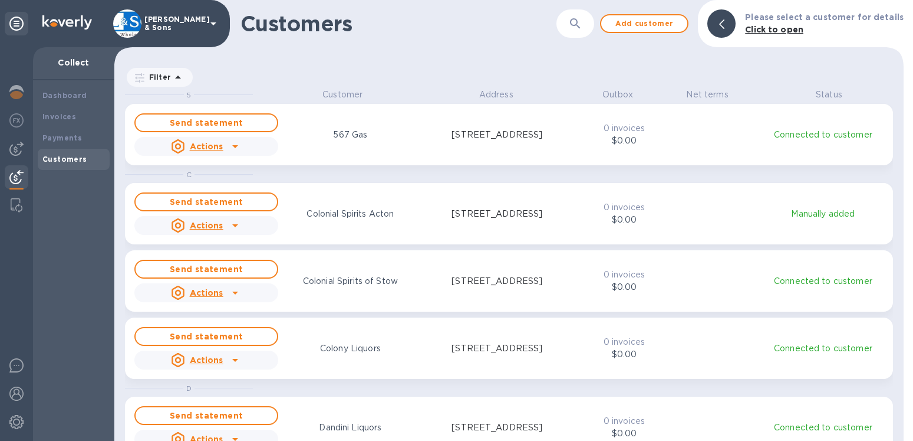
scroll to position [342, 780]
click at [732, 20] on div at bounding box center [722, 23] width 28 height 28
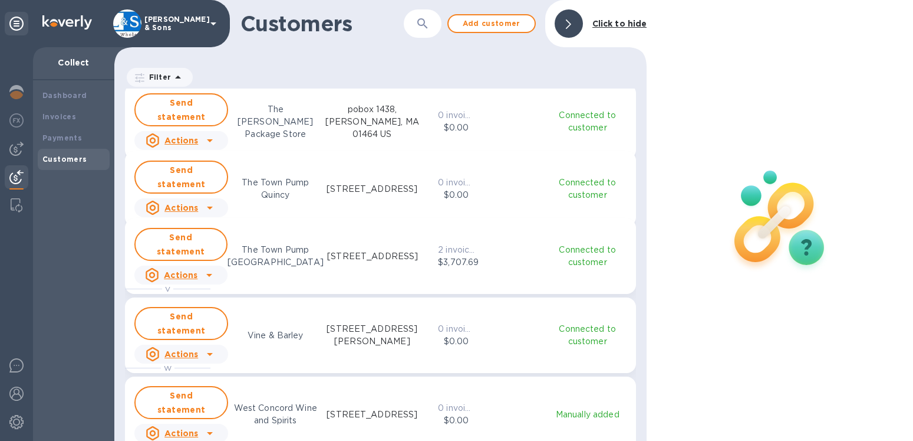
scroll to position [1643, 0]
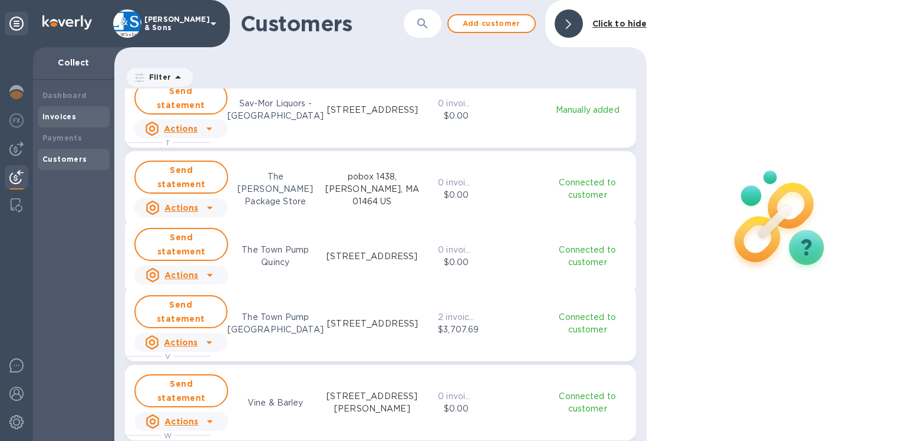
click at [72, 119] on b "Invoices" at bounding box center [59, 116] width 34 height 9
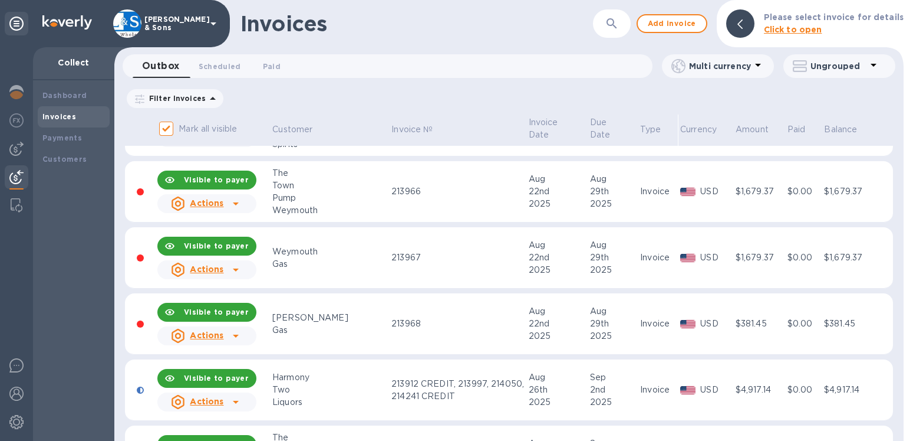
scroll to position [269, 0]
